Goal: Find specific page/section: Find specific page/section

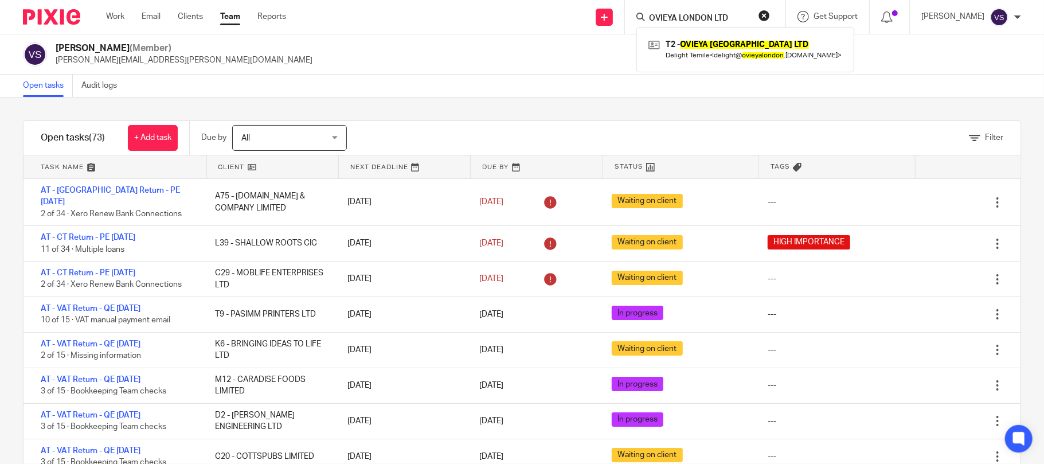
scroll to position [76, 0]
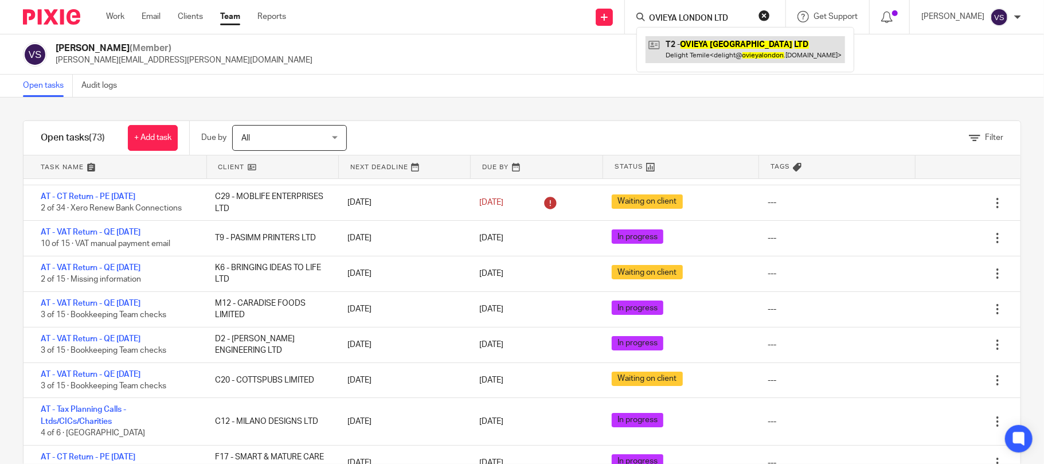
click at [694, 48] on link at bounding box center [744, 49] width 199 height 26
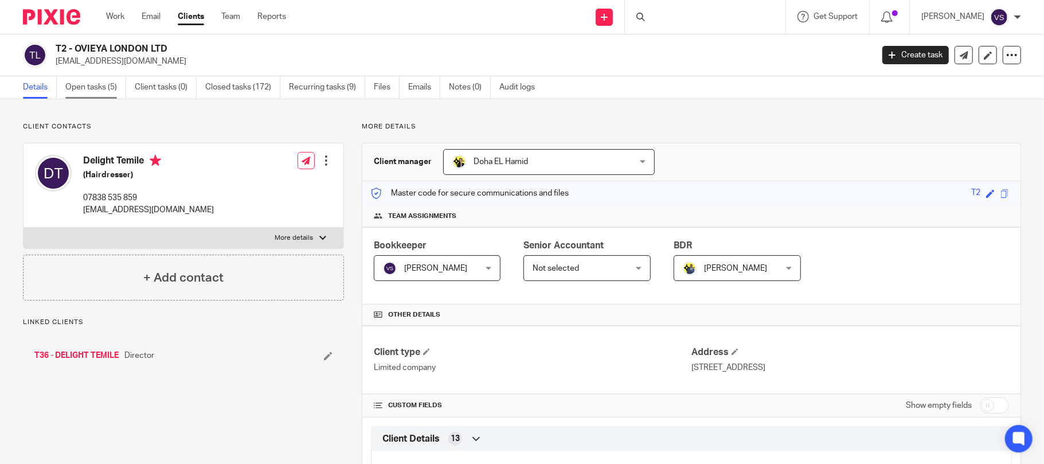
click at [94, 85] on link "Open tasks (5)" at bounding box center [95, 87] width 61 height 22
